Goal: Task Accomplishment & Management: Use online tool/utility

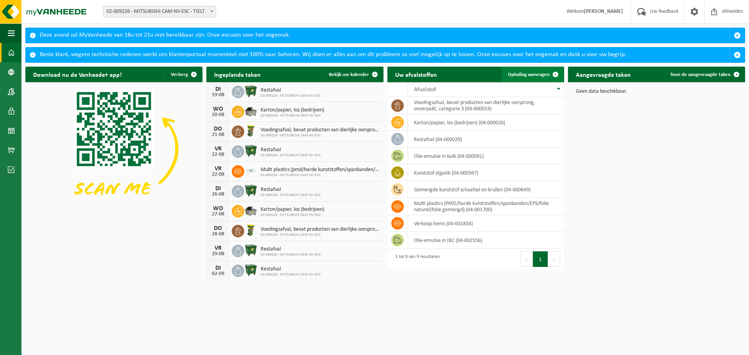
click at [542, 73] on span "Ophaling aanvragen" at bounding box center [529, 74] width 42 height 5
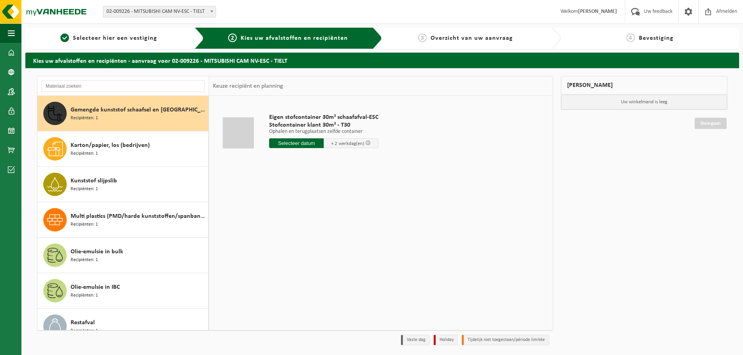
click at [292, 144] on input "text" at bounding box center [296, 143] width 55 height 10
click at [302, 225] on div "20" at bounding box center [304, 225] width 14 height 12
type input "Van 2025-08-20"
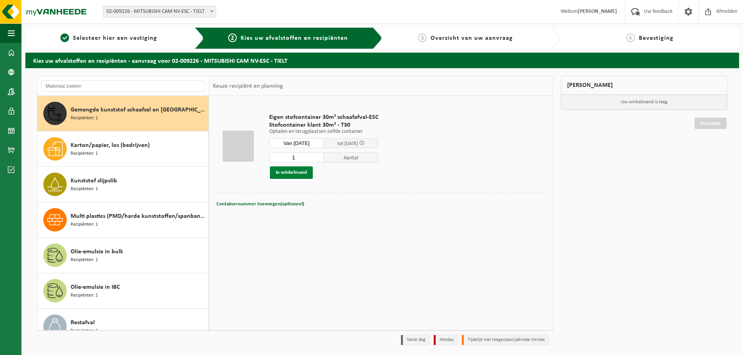
click at [286, 175] on button "In winkelmand" at bounding box center [291, 173] width 43 height 12
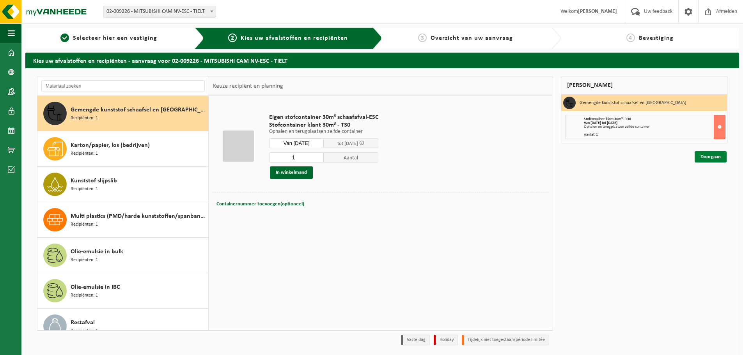
click at [714, 155] on link "Doorgaan" at bounding box center [711, 156] width 32 height 11
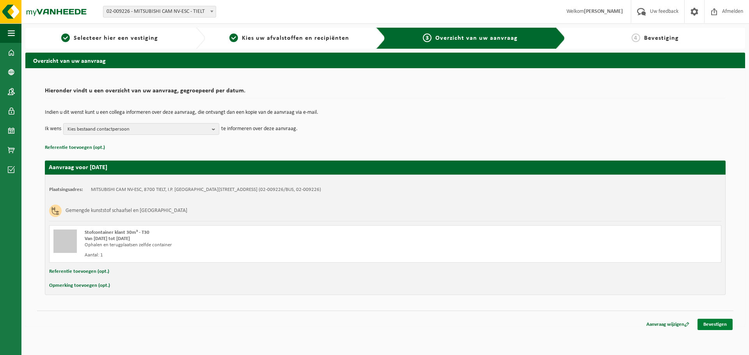
click at [723, 326] on link "Bevestigen" at bounding box center [714, 324] width 35 height 11
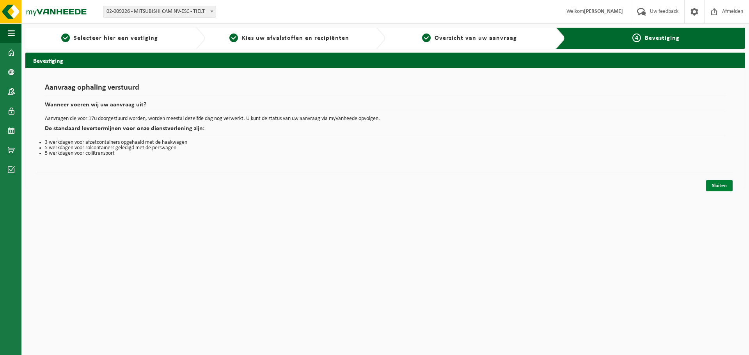
click at [711, 187] on link "Sluiten" at bounding box center [719, 185] width 27 height 11
